Goal: Task Accomplishment & Management: Complete application form

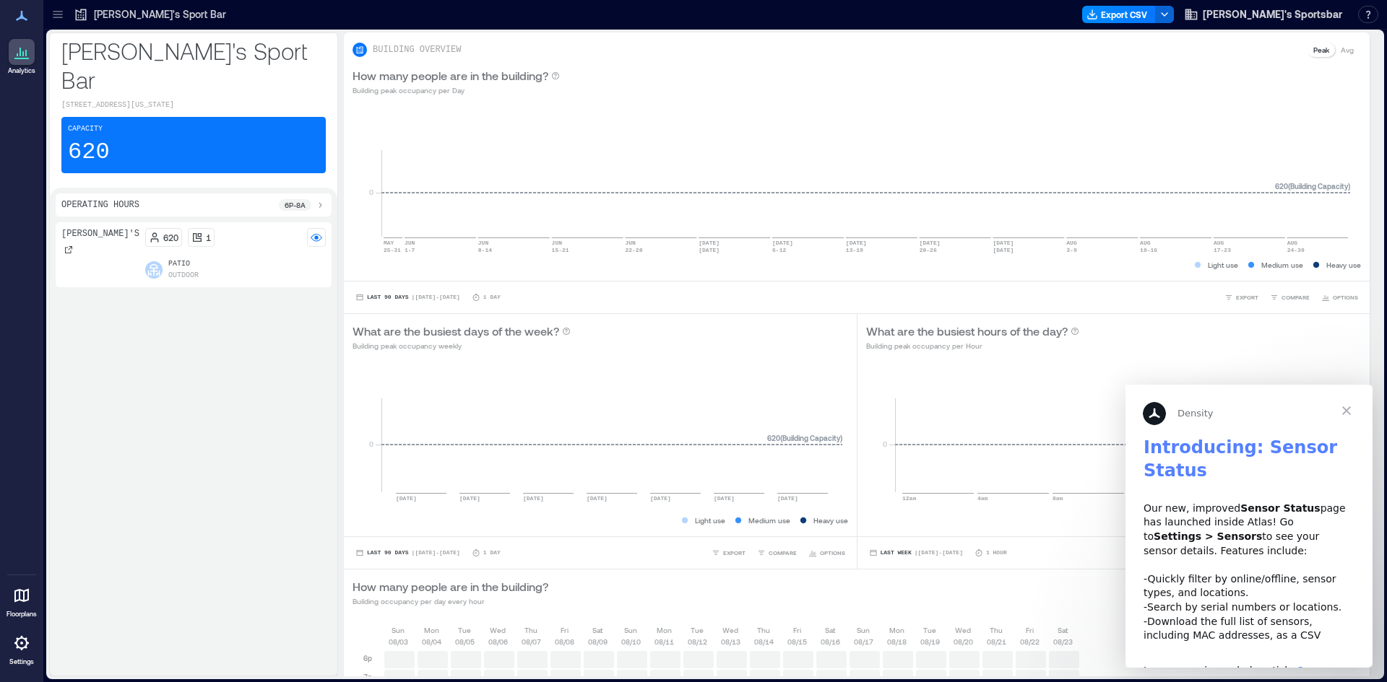
click at [25, 51] on icon at bounding box center [25, 53] width 1 height 6
click at [24, 18] on icon at bounding box center [22, 16] width 12 height 10
click at [22, 17] on icon at bounding box center [22, 16] width 12 height 10
click at [129, 14] on p "Tubby's Sport Bar" at bounding box center [160, 14] width 132 height 14
click at [168, 259] on p "Patio" at bounding box center [183, 265] width 30 height 12
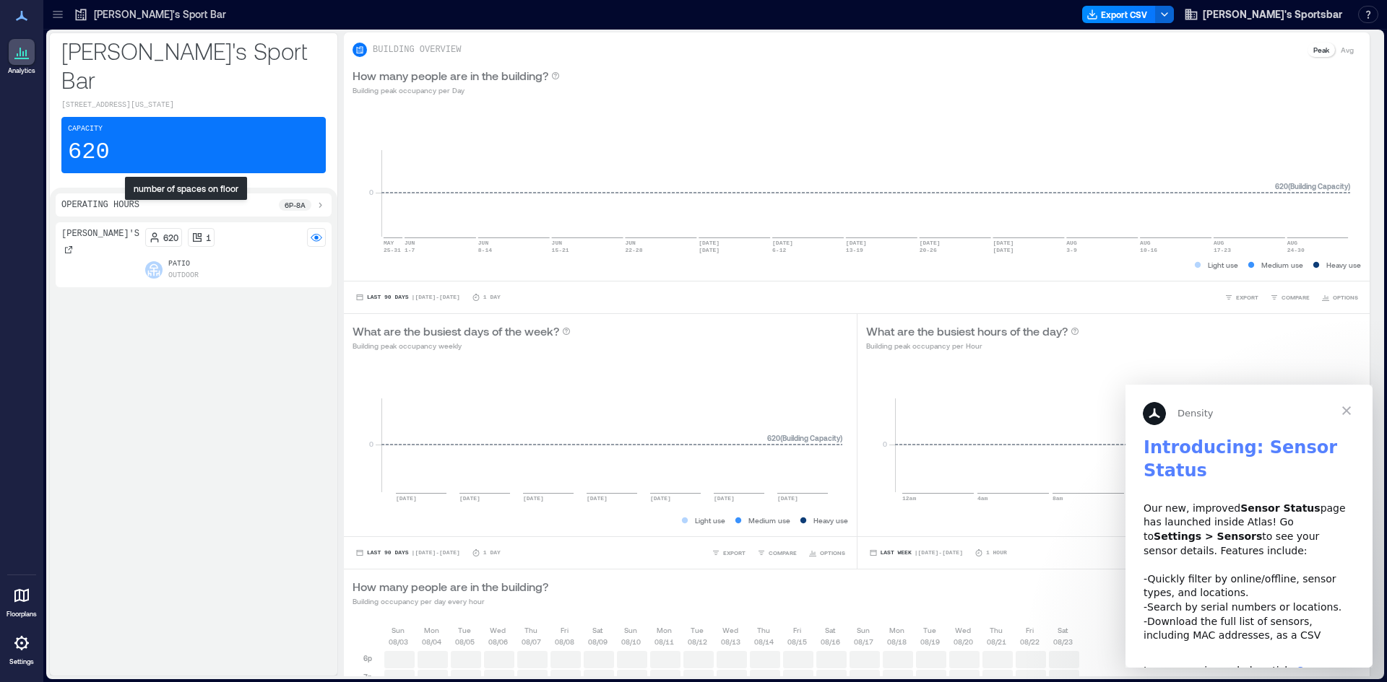
click at [193, 233] on icon at bounding box center [197, 237] width 9 height 9
click at [316, 232] on rect at bounding box center [317, 238] width 12 height 12
click at [66, 246] on icon at bounding box center [68, 249] width 7 height 7
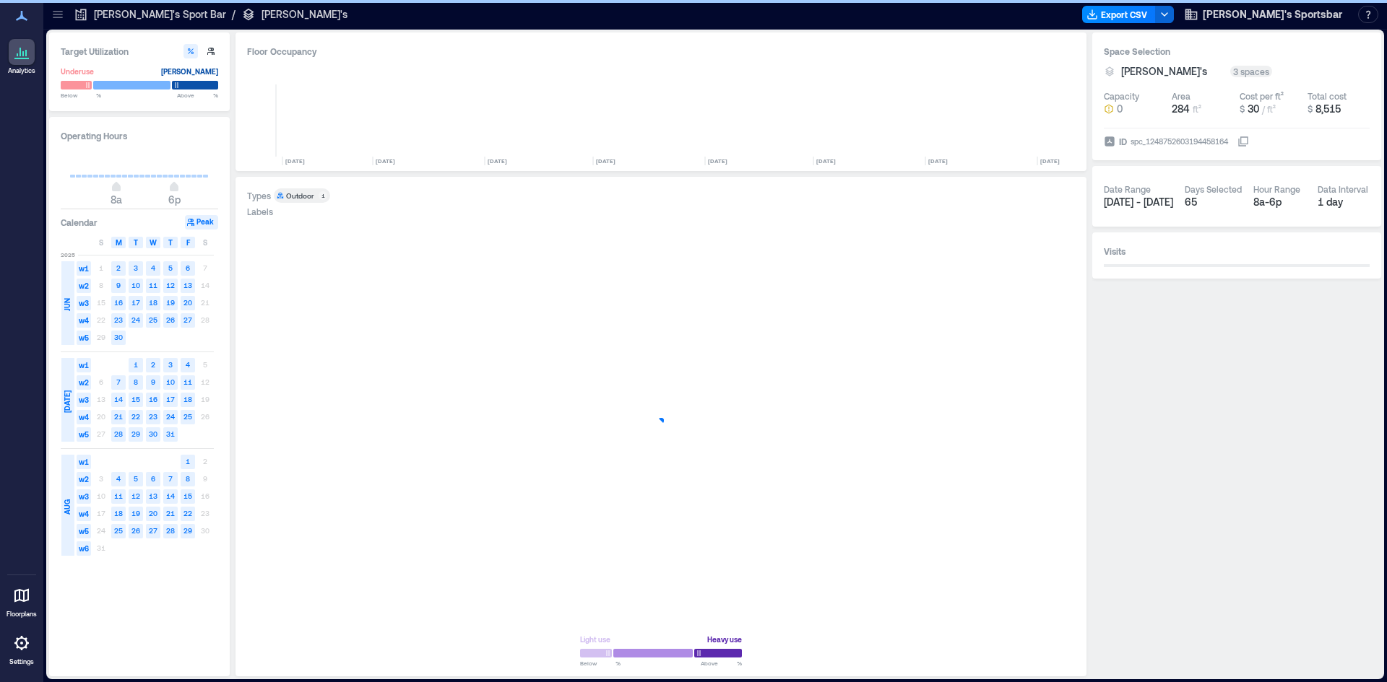
scroll to position [0, 6551]
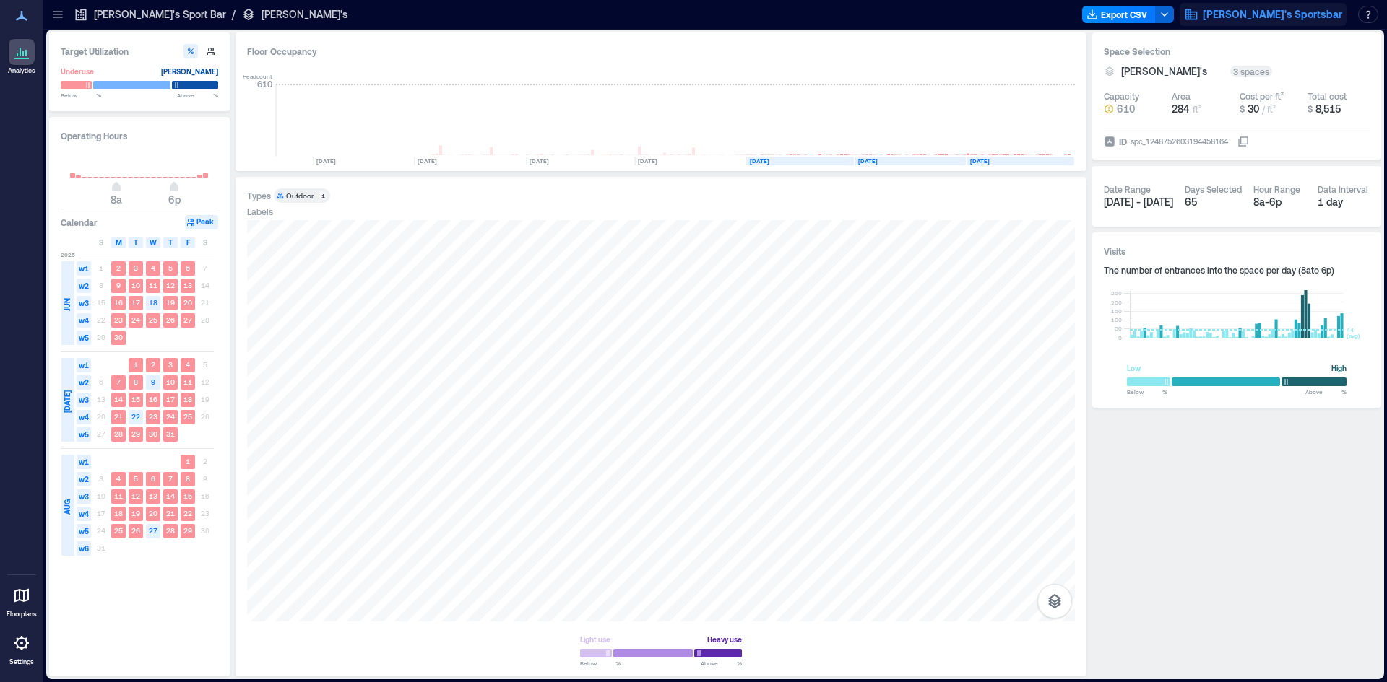
click at [1302, 25] on button "Tubby's Sportsbar" at bounding box center [1262, 14] width 167 height 23
click at [13, 19] on icon at bounding box center [21, 15] width 17 height 17
click at [28, 649] on icon at bounding box center [21, 643] width 17 height 17
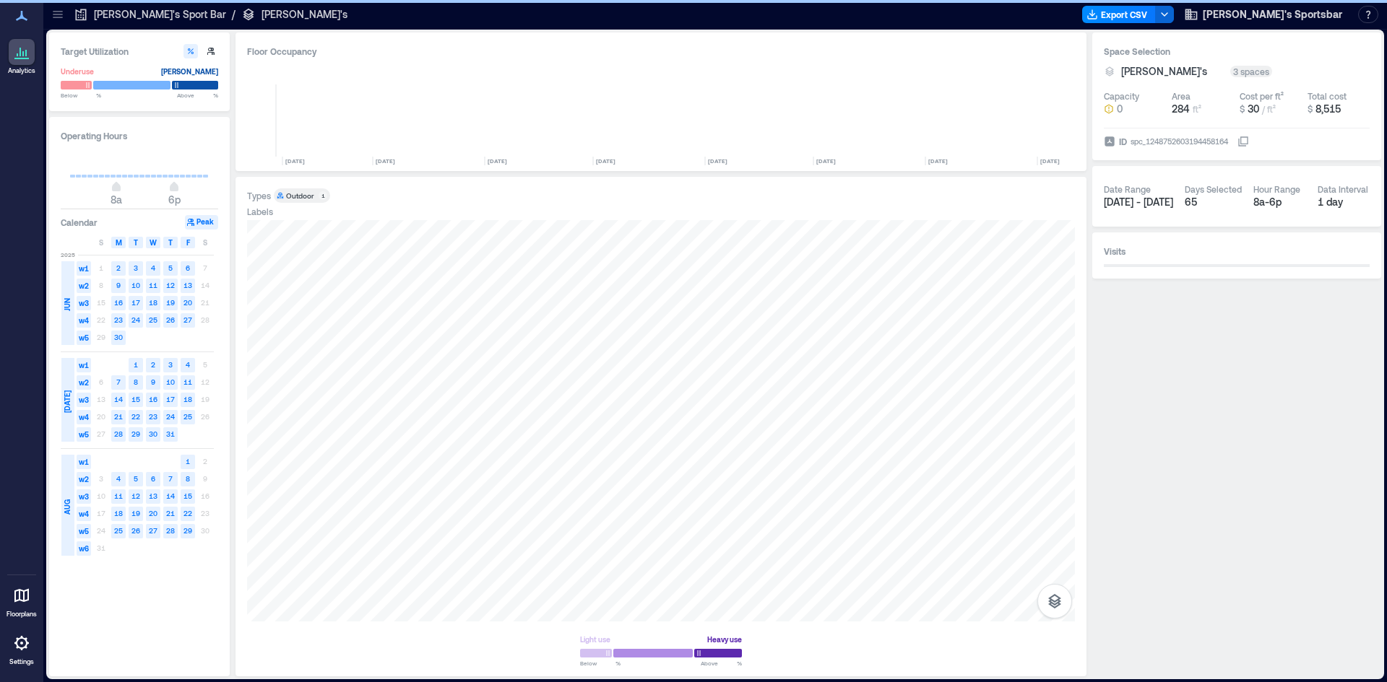
scroll to position [0, 6551]
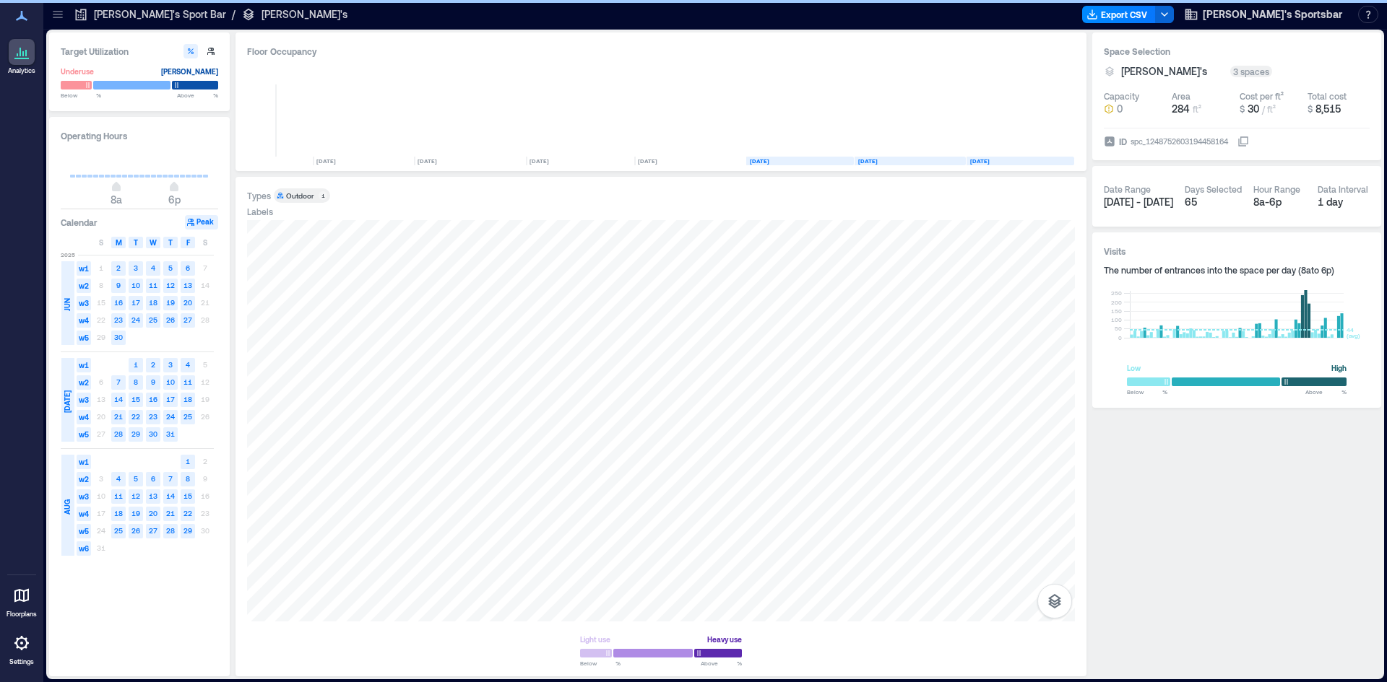
click at [155, 17] on p "Tubby's Sport Bar" at bounding box center [160, 14] width 132 height 14
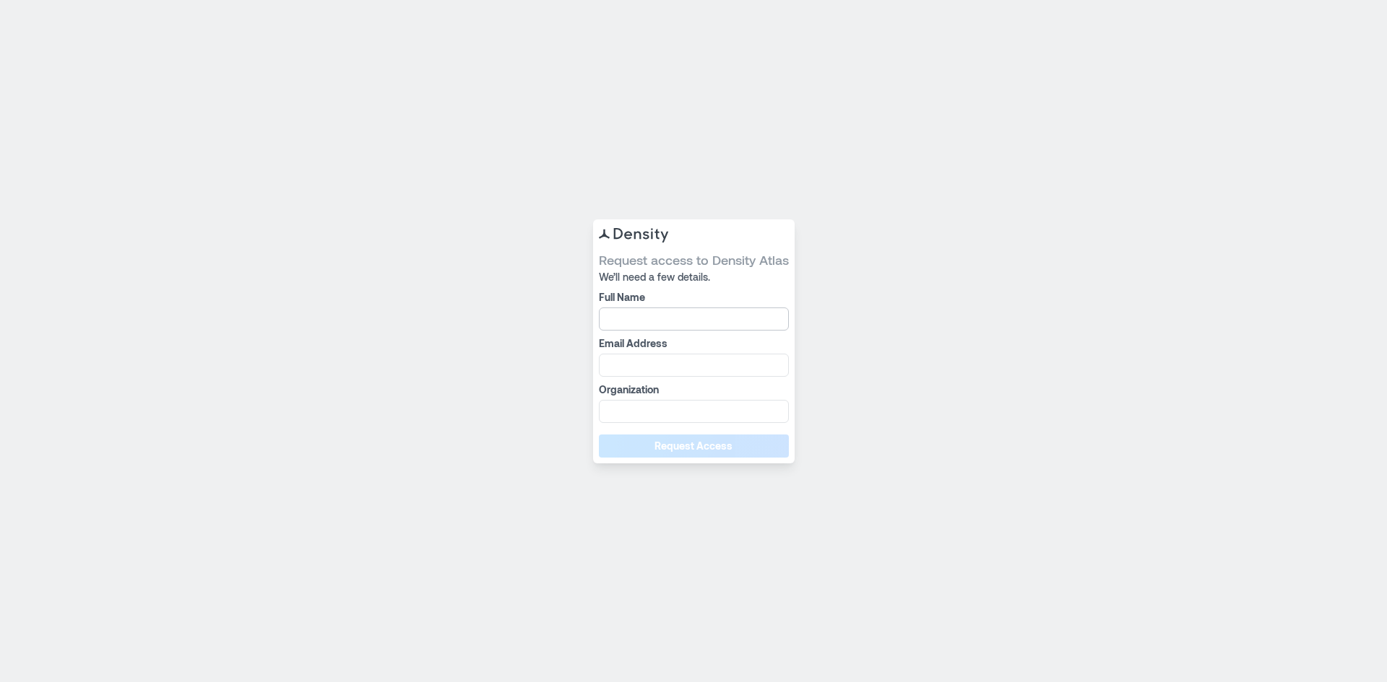
click at [664, 308] on input "Full Name" at bounding box center [694, 319] width 190 height 23
type input "**********"
click at [691, 416] on input "Organization" at bounding box center [694, 411] width 190 height 23
click at [661, 402] on input "Organization" at bounding box center [694, 411] width 190 height 23
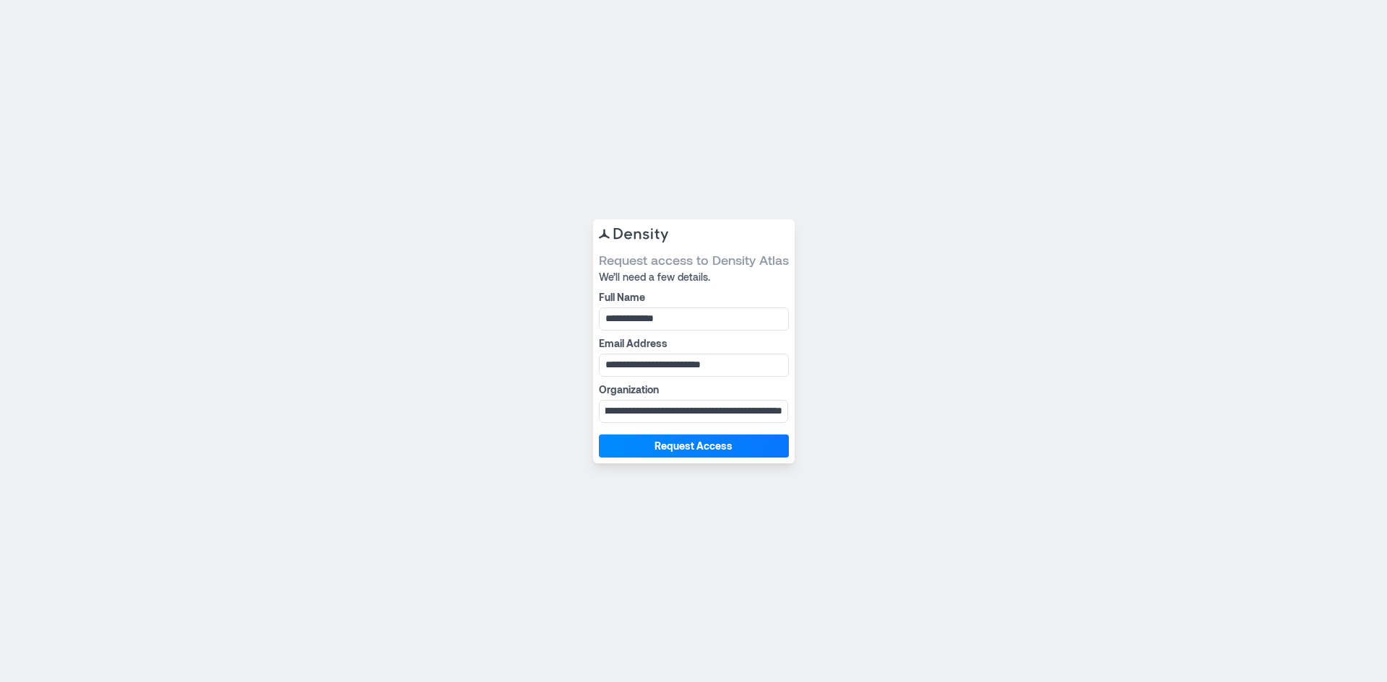
scroll to position [0, 309]
type input "**********"
click at [599, 435] on button "Request Access" at bounding box center [694, 446] width 190 height 23
